Goal: Download file/media

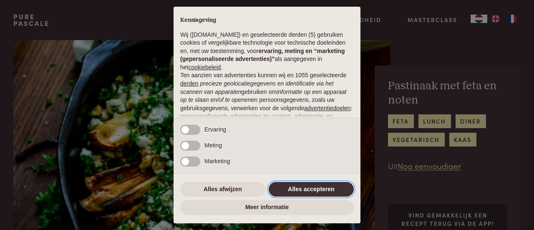
click at [287, 190] on button "Alles accepteren" at bounding box center [311, 189] width 85 height 15
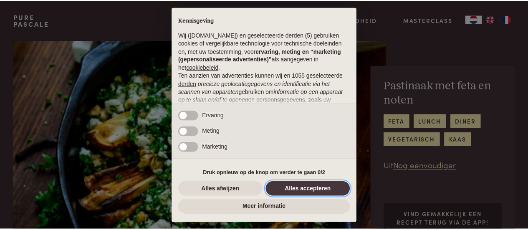
scroll to position [105, 0]
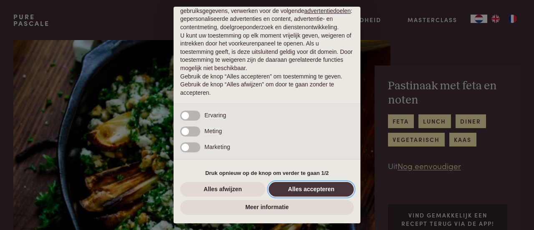
click at [289, 190] on button "Alles accepteren" at bounding box center [311, 189] width 85 height 15
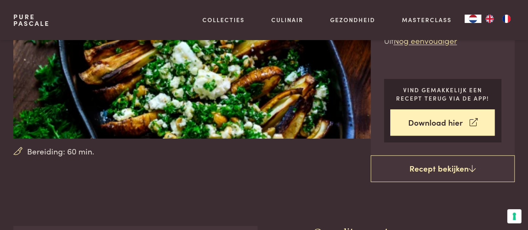
scroll to position [42, 0]
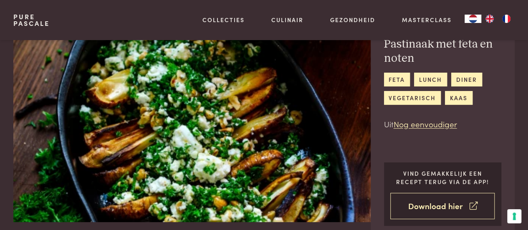
click at [428, 211] on link "Download hier" at bounding box center [442, 206] width 104 height 26
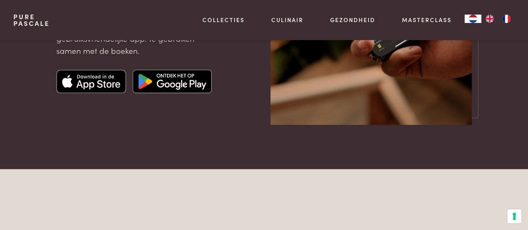
scroll to position [209, 0]
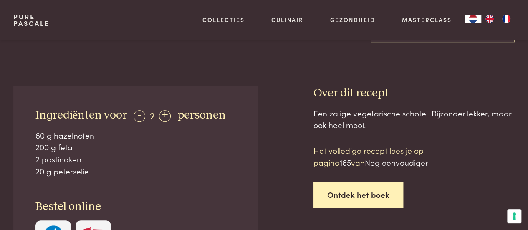
scroll to position [292, 0]
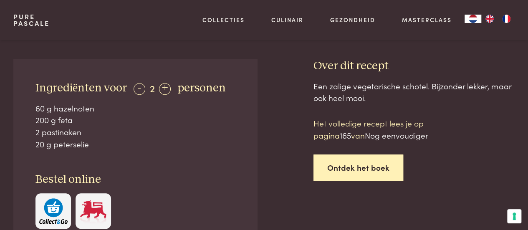
click at [359, 167] on link "Ontdek het boek" at bounding box center [358, 167] width 90 height 26
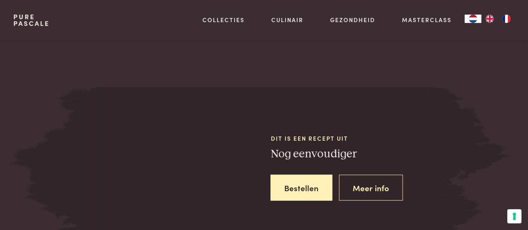
scroll to position [687, 0]
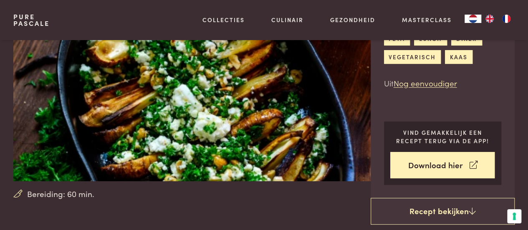
scroll to position [83, 0]
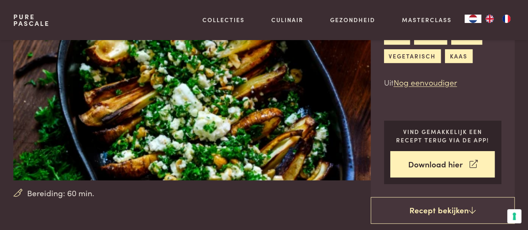
scroll to position [687, 0]
